Goal: Task Accomplishment & Management: Use online tool/utility

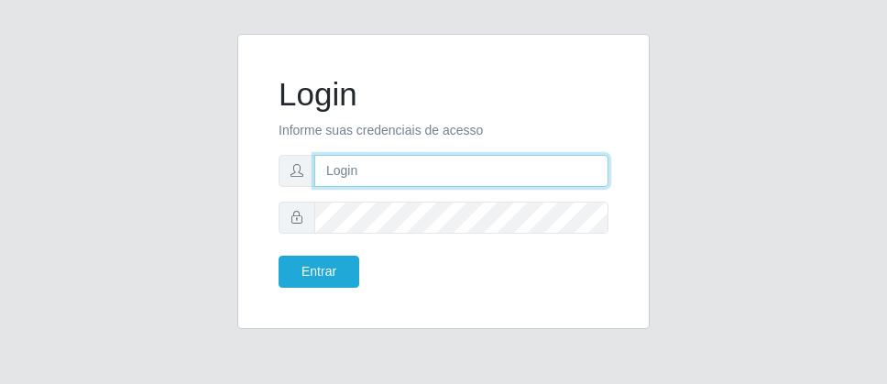
click at [346, 184] on input "text" at bounding box center [461, 171] width 294 height 32
type input "[PERSON_NAME]"
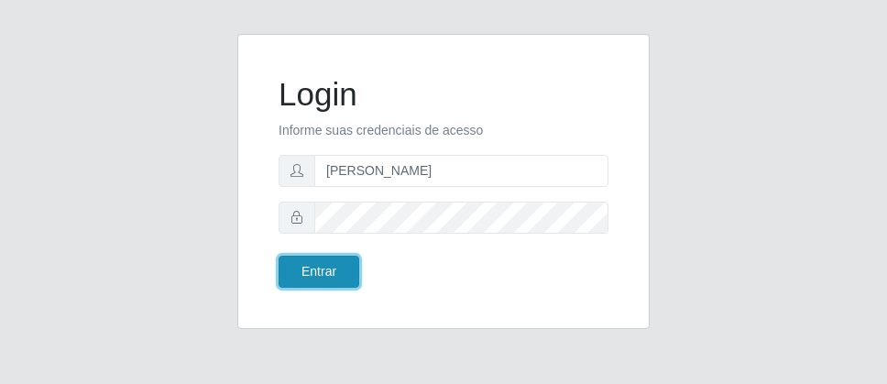
click at [308, 270] on button "Entrar" at bounding box center [318, 272] width 81 height 32
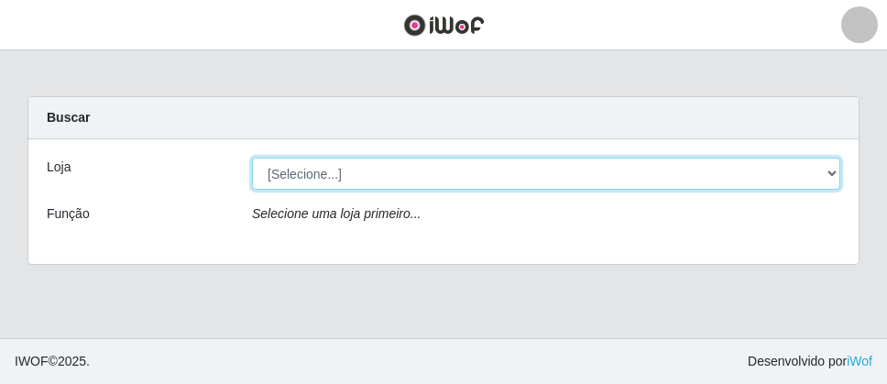
click at [816, 175] on select "[Selecione...] Divino Fogão - [GEOGRAPHIC_DATA]" at bounding box center [546, 174] width 588 height 32
select select "499"
click at [252, 158] on select "[Selecione...] Divino Fogão - [GEOGRAPHIC_DATA]" at bounding box center [546, 174] width 588 height 32
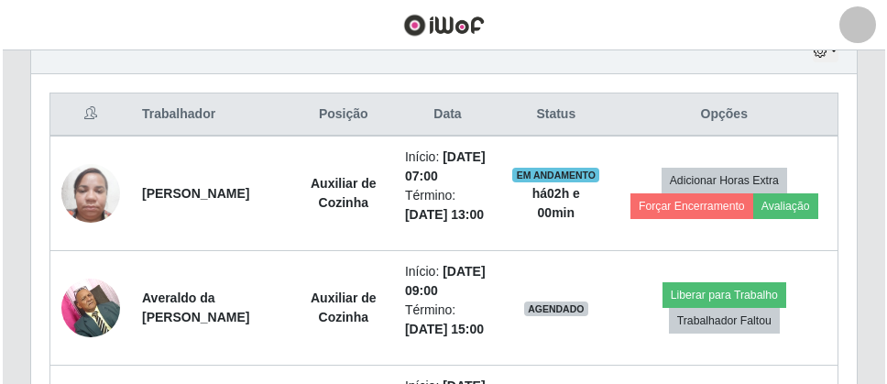
scroll to position [702, 0]
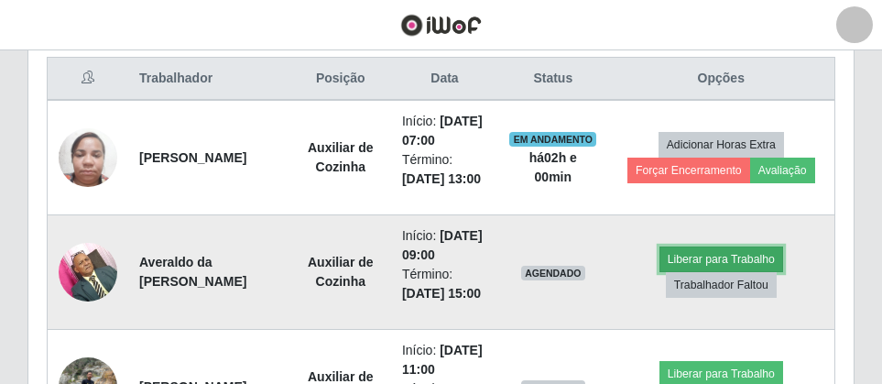
click at [726, 272] on button "Liberar para Trabalho" at bounding box center [721, 259] width 124 height 26
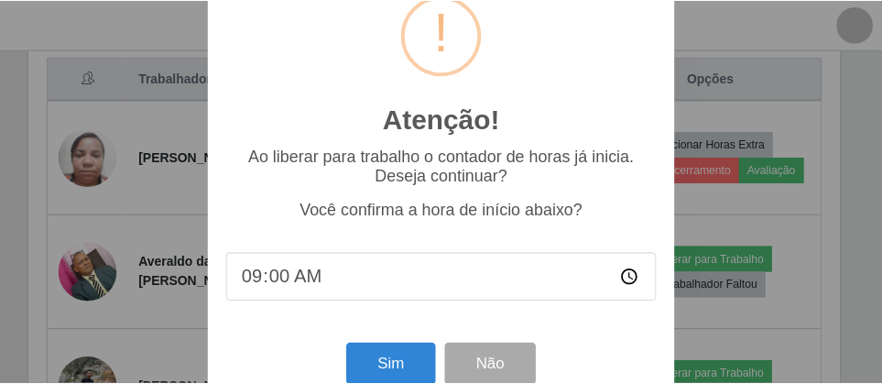
scroll to position [52, 0]
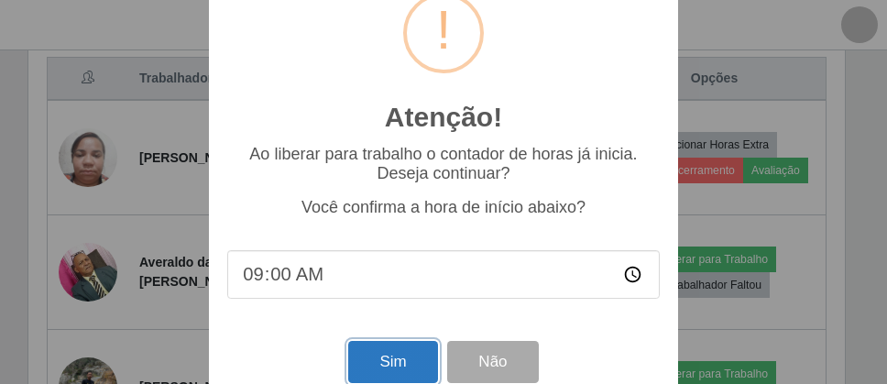
click at [402, 364] on button "Sim" at bounding box center [392, 362] width 89 height 43
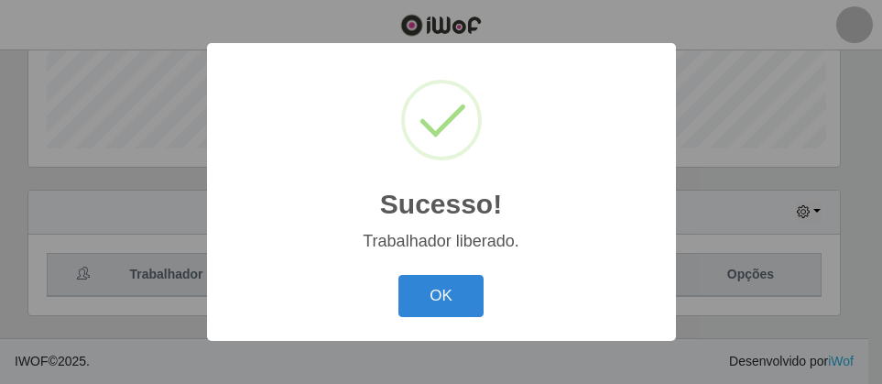
scroll to position [380, 816]
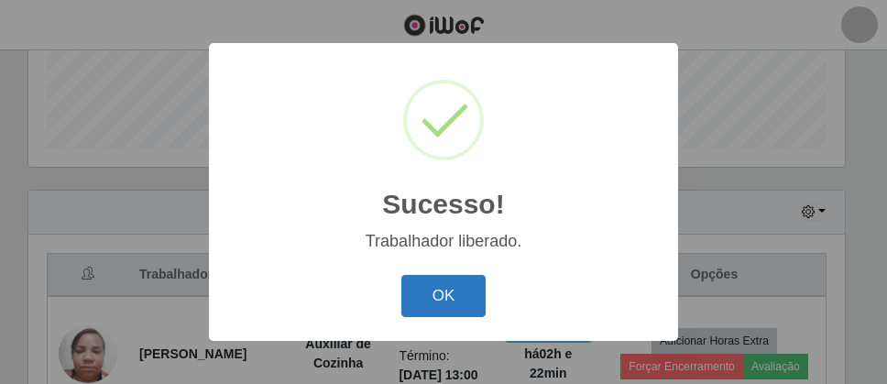
click at [463, 305] on button "OK" at bounding box center [443, 296] width 85 height 43
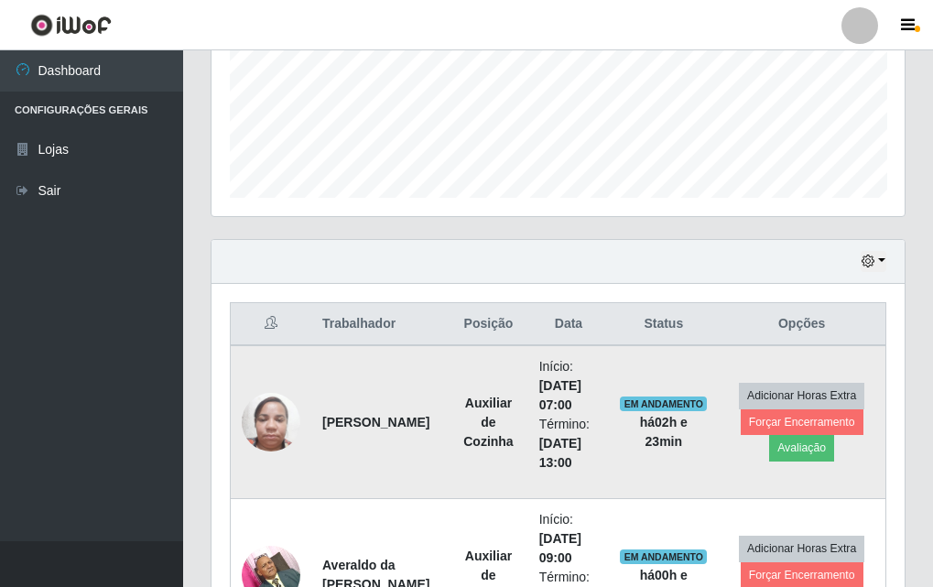
scroll to position [915, 0]
